Goal: Information Seeking & Learning: Learn about a topic

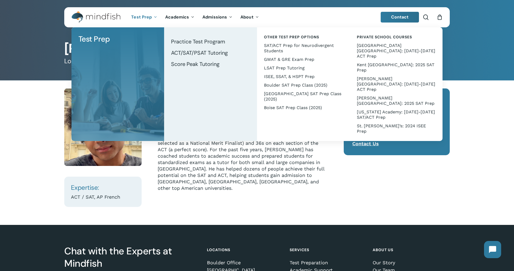
click at [255, 134] on div "[PERSON_NAME] is a professional standardized test prep and academic tutor who s…" at bounding box center [243, 152] width 171 height 77
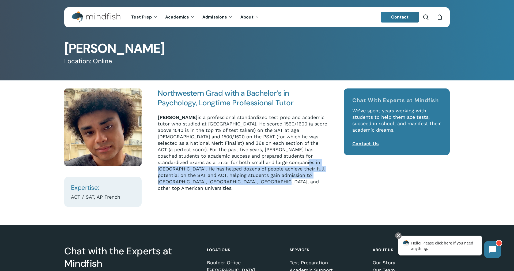
drag, startPoint x: 239, startPoint y: 161, endPoint x: 249, endPoint y: 181, distance: 22.5
click at [250, 181] on div "[PERSON_NAME] is a professional standardized test prep and academic tutor who s…" at bounding box center [243, 152] width 171 height 77
